Goal: Information Seeking & Learning: Check status

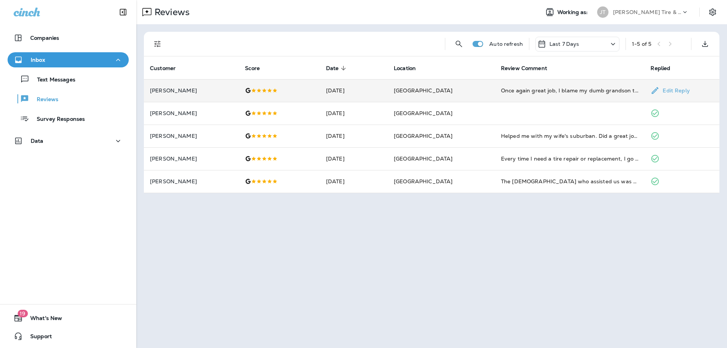
click at [377, 94] on td "[DATE]" at bounding box center [354, 90] width 68 height 23
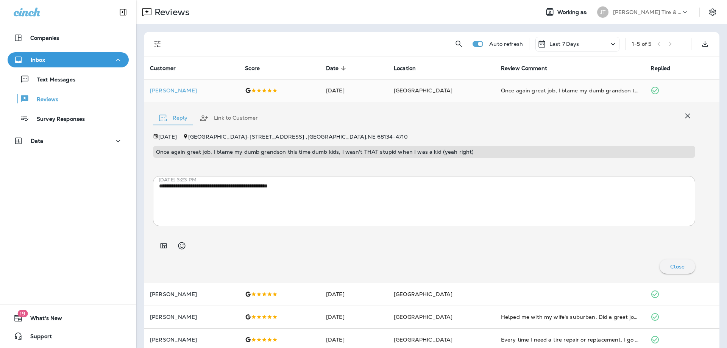
click at [690, 114] on icon "button" at bounding box center [687, 115] width 9 height 9
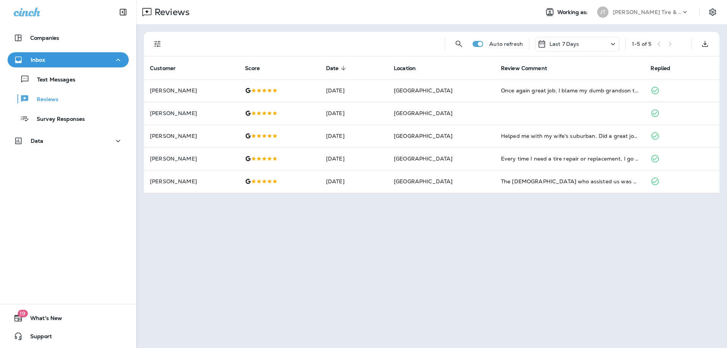
click at [613, 36] on div "Auto refresh Last 7 Days 1 - 5 of 5" at bounding box center [433, 44] width 566 height 24
click at [616, 48] on icon at bounding box center [612, 43] width 9 height 9
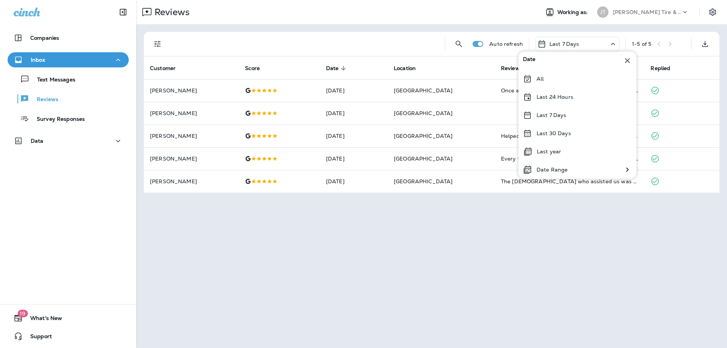
click at [506, 18] on div "Reviews" at bounding box center [334, 12] width 397 height 15
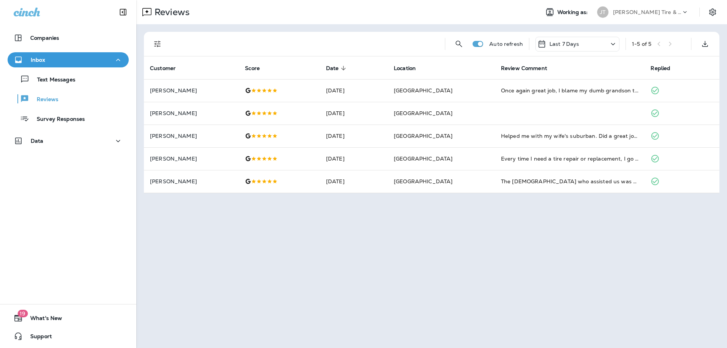
click at [595, 40] on div "Last 7 Days" at bounding box center [577, 44] width 84 height 15
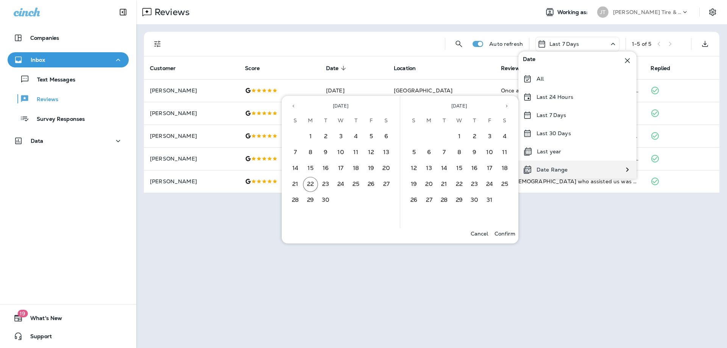
click at [562, 169] on p "Date Range" at bounding box center [551, 170] width 31 height 6
click at [309, 168] on button "15" at bounding box center [310, 168] width 15 height 15
click at [373, 168] on button "19" at bounding box center [370, 168] width 15 height 15
click at [509, 232] on p "Confirm" at bounding box center [504, 233] width 21 height 6
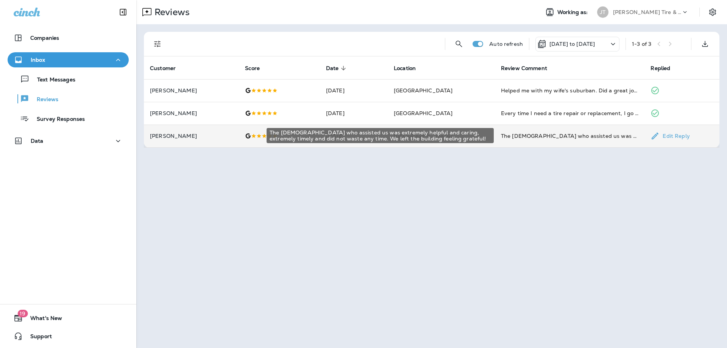
click at [560, 139] on div "The [DEMOGRAPHIC_DATA] who assisted us was extremely helpful and caring, extrem…" at bounding box center [570, 136] width 138 height 8
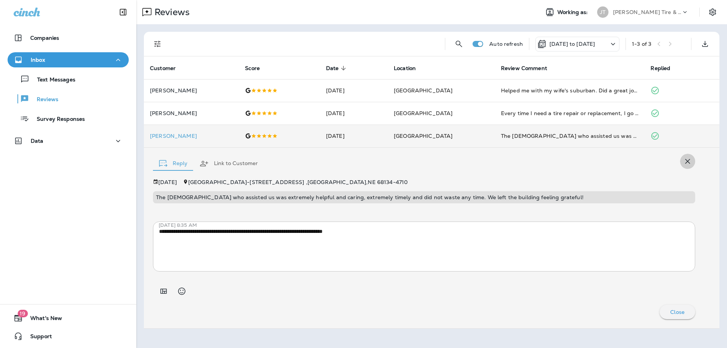
click at [688, 162] on icon "button" at bounding box center [687, 161] width 5 height 5
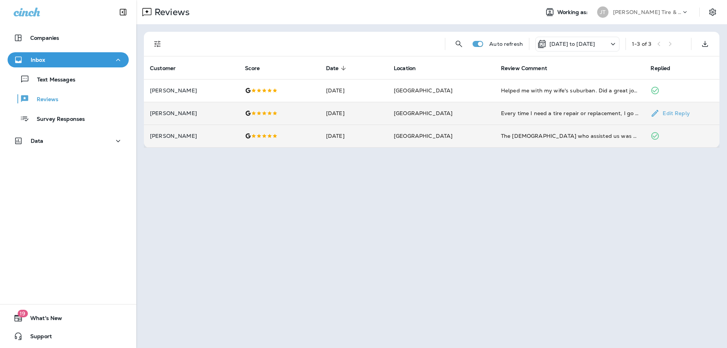
click at [482, 112] on td "[GEOGRAPHIC_DATA]" at bounding box center [441, 113] width 107 height 23
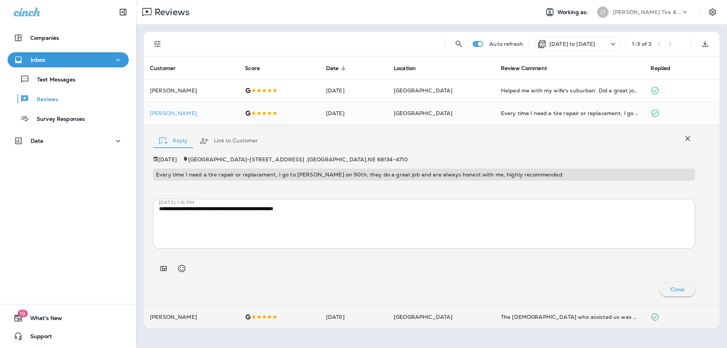
click at [688, 136] on icon "button" at bounding box center [687, 138] width 9 height 9
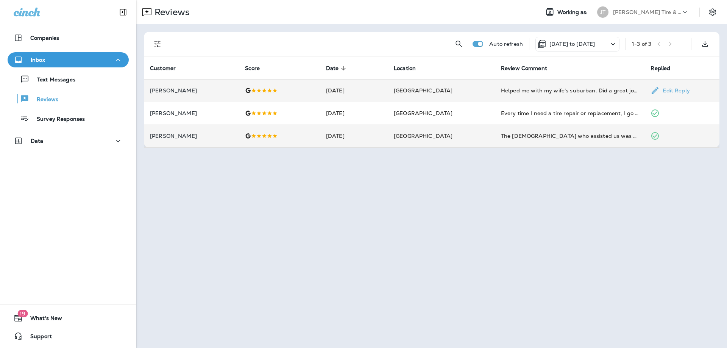
click at [382, 88] on td "[DATE]" at bounding box center [354, 90] width 68 height 23
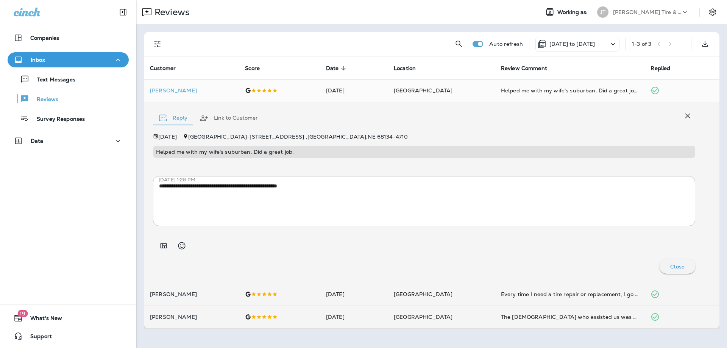
click at [689, 115] on icon "button" at bounding box center [687, 115] width 9 height 9
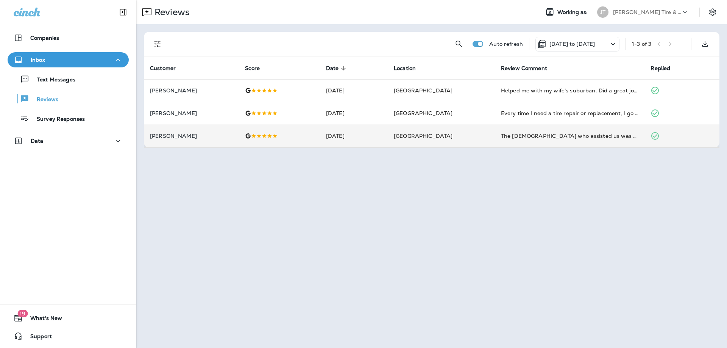
click at [612, 48] on icon at bounding box center [612, 43] width 9 height 9
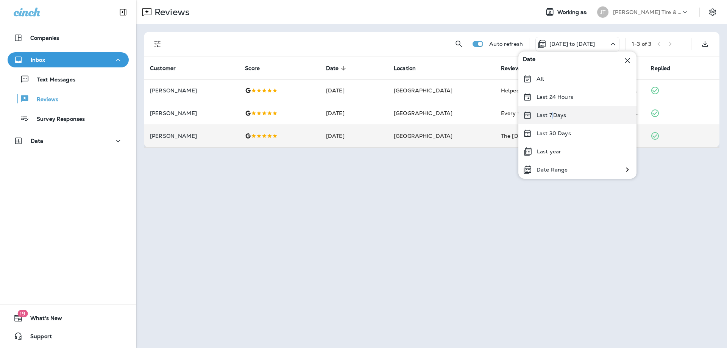
click at [553, 114] on p "Last 7 Days" at bounding box center [551, 115] width 30 height 6
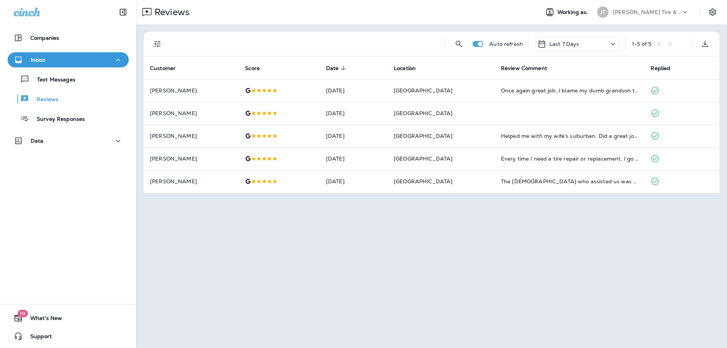
click at [333, 230] on div "Reviews Working as: [PERSON_NAME] Tire & Auto Auto refresh Last 7 Days 1 - 5 of…" at bounding box center [431, 174] width 590 height 348
